Goal: Task Accomplishment & Management: Manage account settings

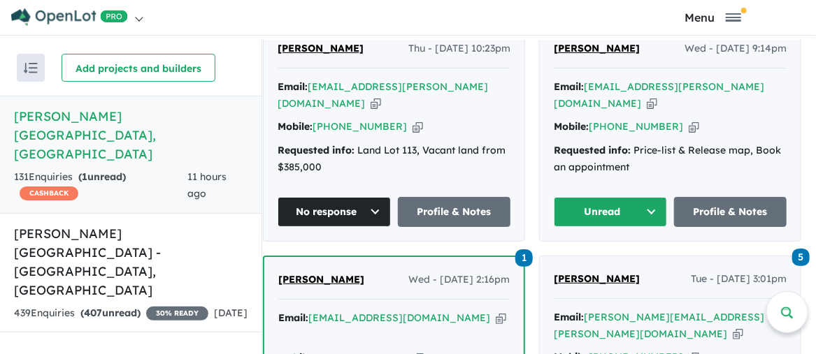
scroll to position [635, 0]
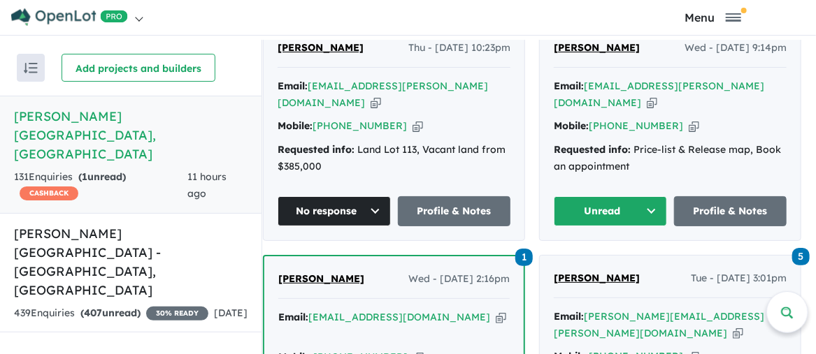
click at [377, 196] on button "No response" at bounding box center [334, 211] width 113 height 30
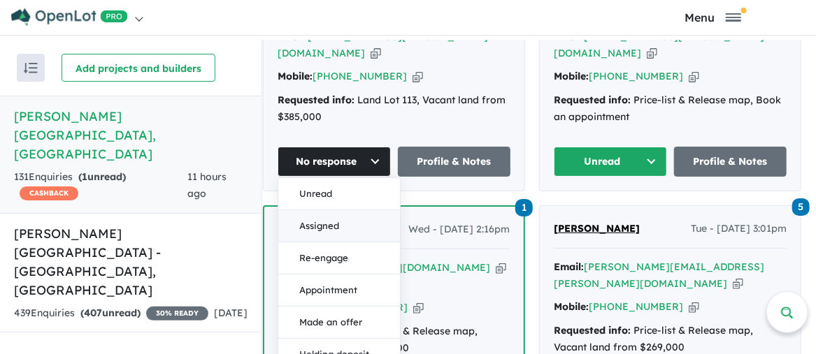
scroll to position [705, 0]
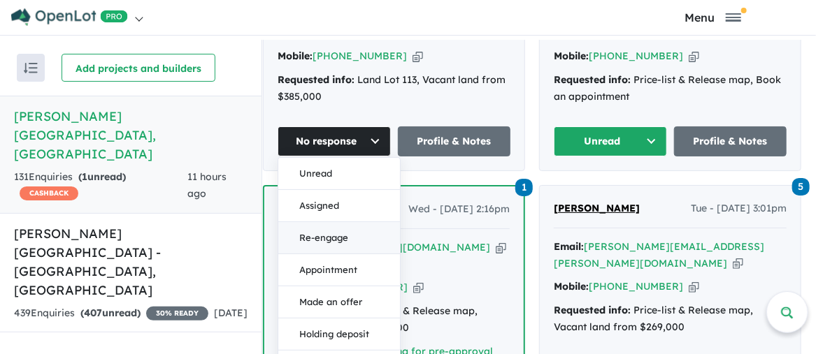
click at [335, 222] on button "Re-engage" at bounding box center [339, 238] width 122 height 32
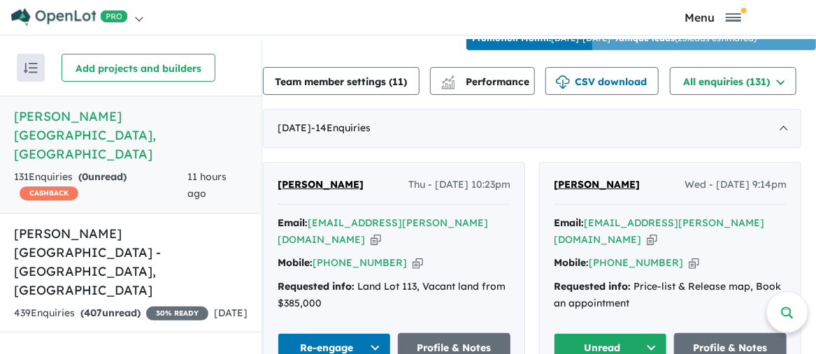
scroll to position [495, 0]
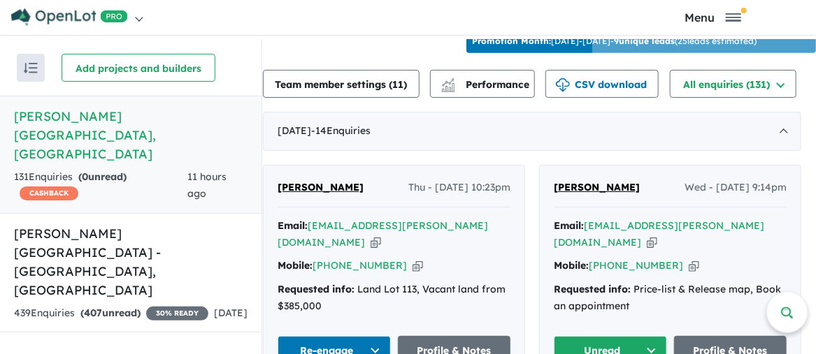
click at [328, 187] on span "[PERSON_NAME]" at bounding box center [321, 187] width 86 height 13
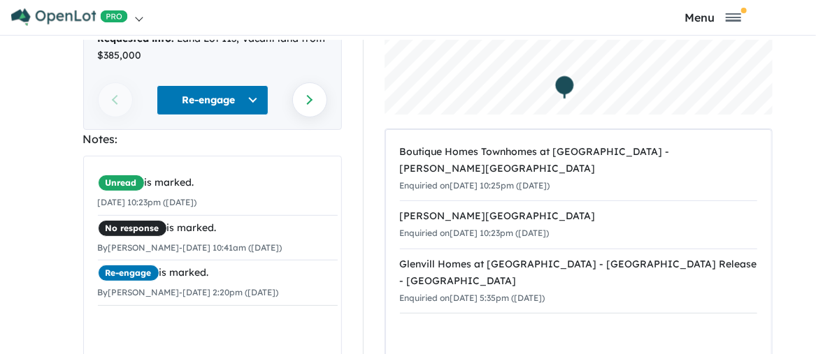
scroll to position [278, 0]
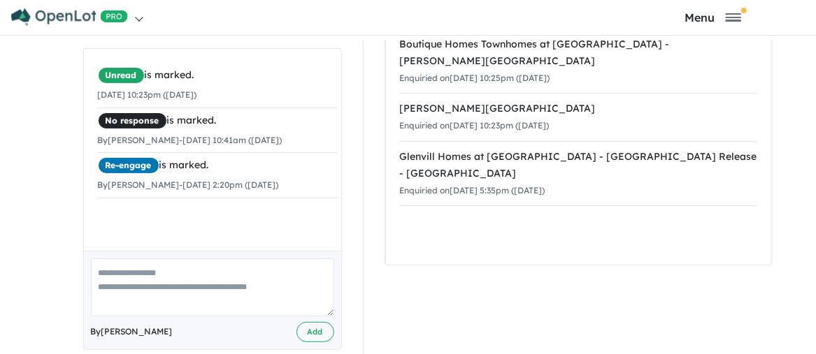
click at [104, 259] on textarea at bounding box center [212, 288] width 243 height 58
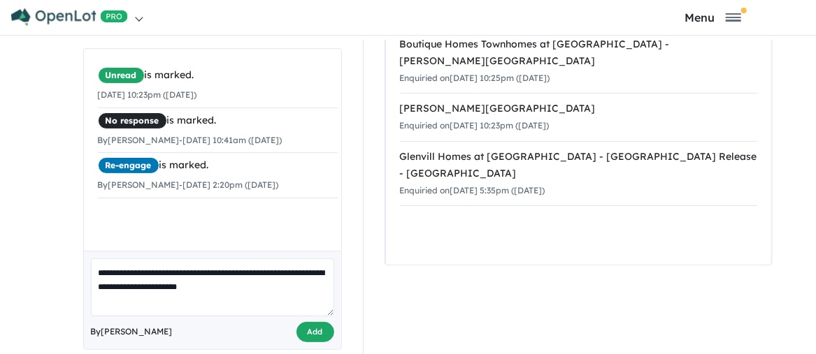
type textarea "**********"
click at [313, 322] on button "Add" at bounding box center [315, 332] width 38 height 20
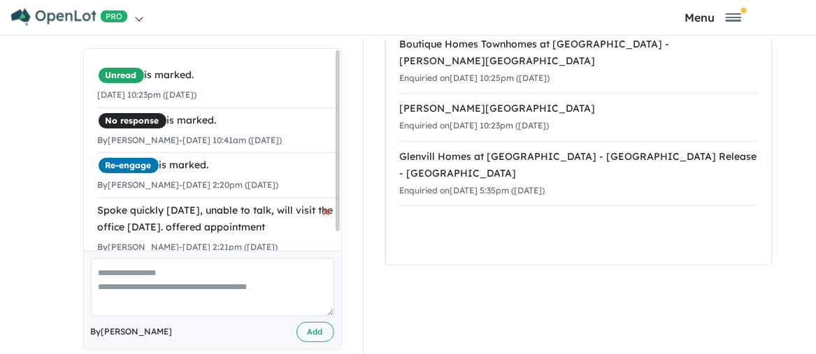
drag, startPoint x: 94, startPoint y: 186, endPoint x: 294, endPoint y: 207, distance: 201.1
click at [294, 207] on div "Spoke quickly [DATE], unable to talk, will visit the office [DATE]. offered app…" at bounding box center [218, 220] width 240 height 34
copy div "Spoke quickly [DATE], unable to talk, will visit the office [DATE]. offered app…"
